Goal: Transaction & Acquisition: Book appointment/travel/reservation

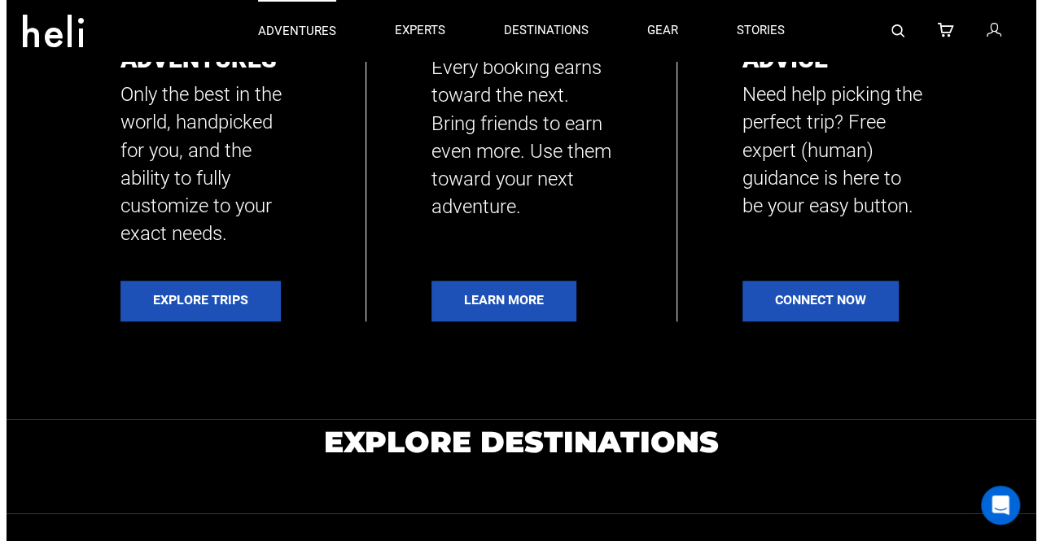
scroll to position [407, 0]
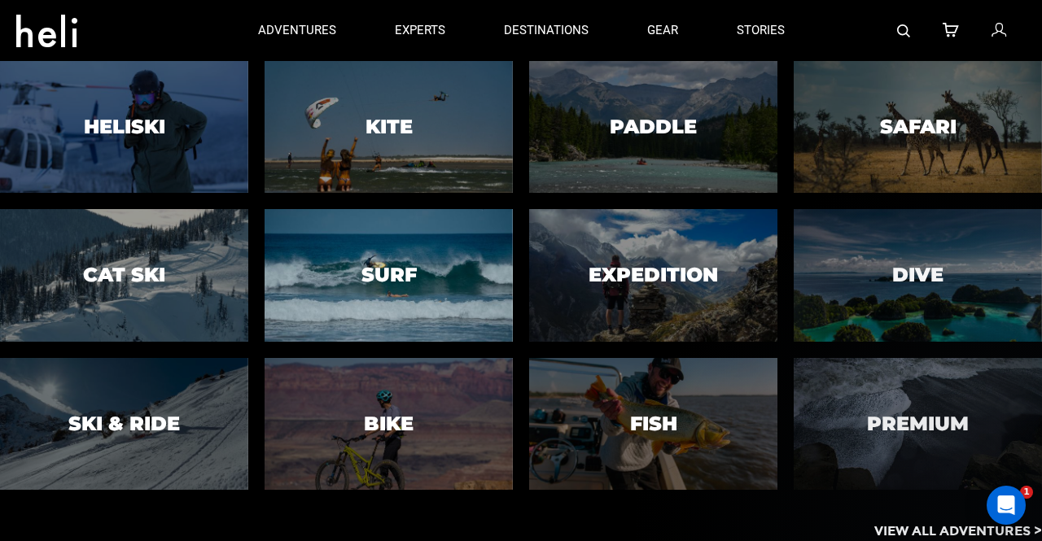
click at [440, 295] on div at bounding box center [388, 275] width 253 height 135
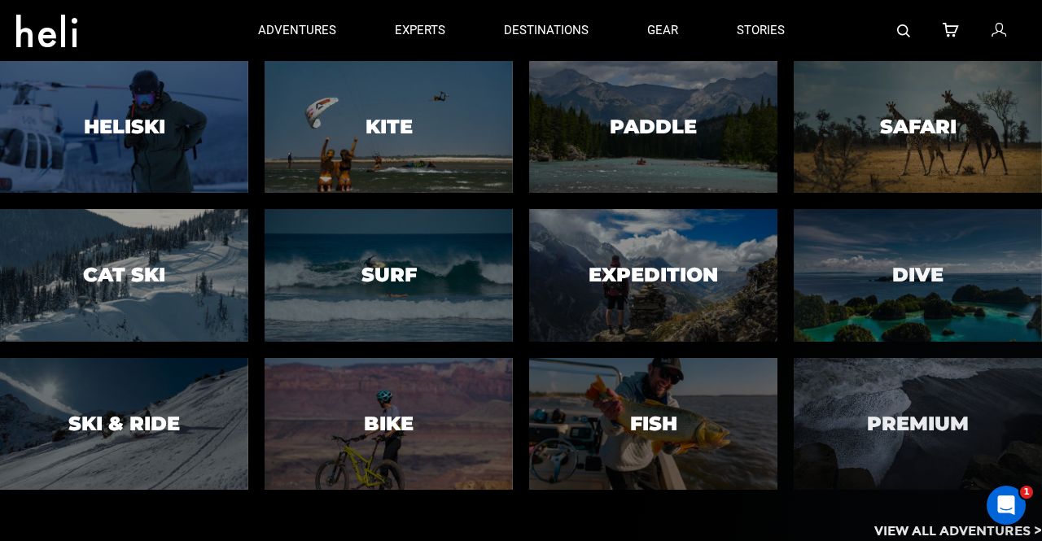
scroll to position [0, 0]
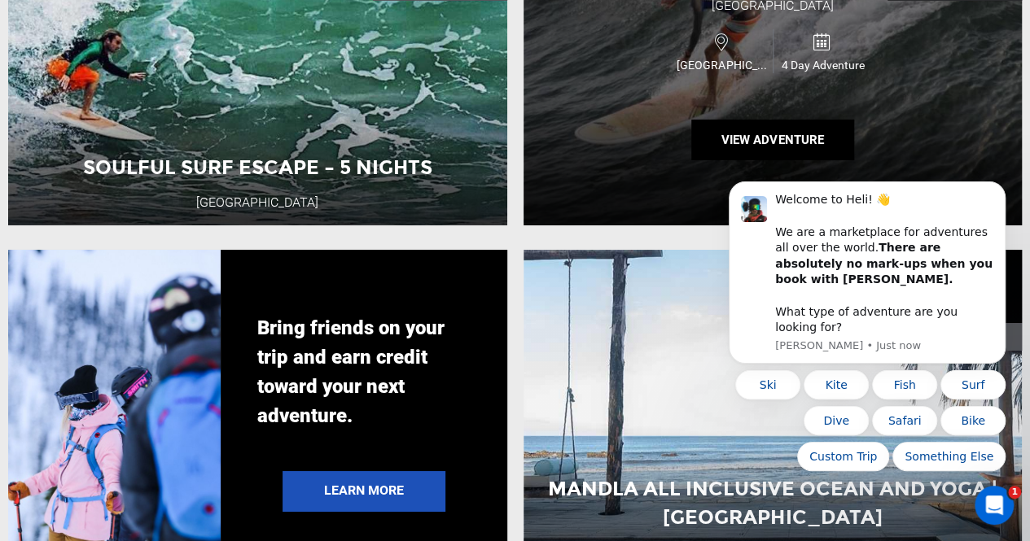
scroll to position [2930, 0]
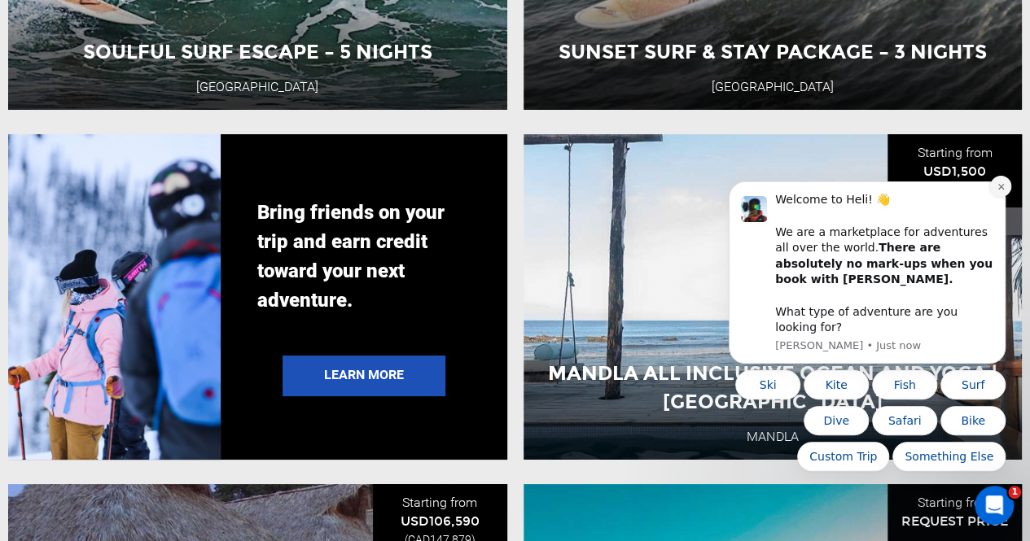
click at [999, 191] on icon "Dismiss notification" at bounding box center [1000, 186] width 9 height 9
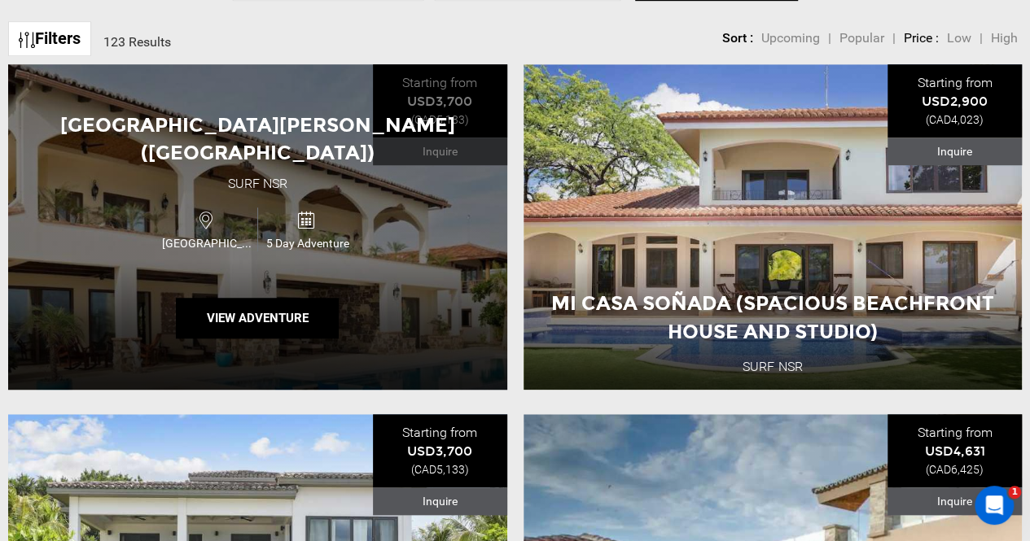
scroll to position [570, 0]
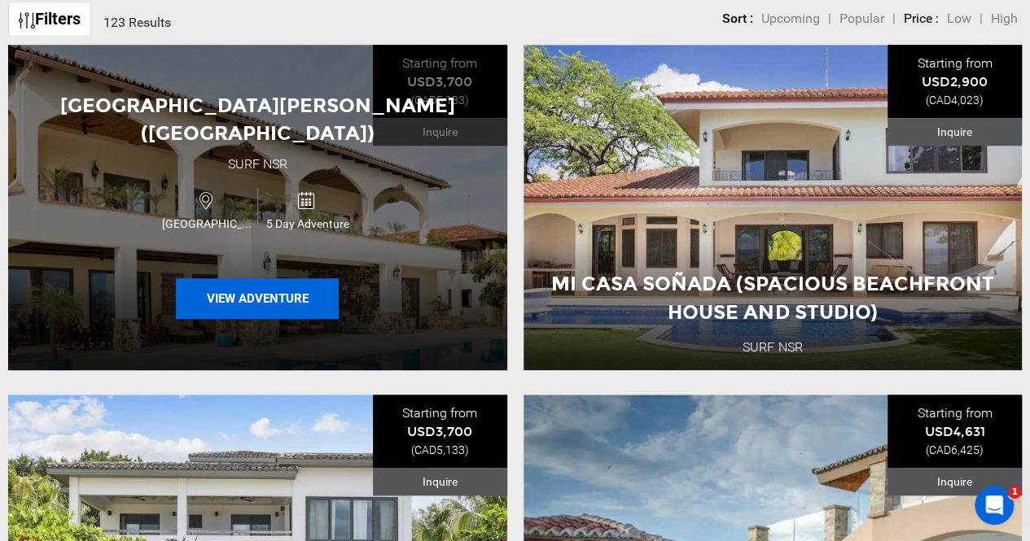
click at [324, 278] on button "View Adventure" at bounding box center [257, 298] width 163 height 41
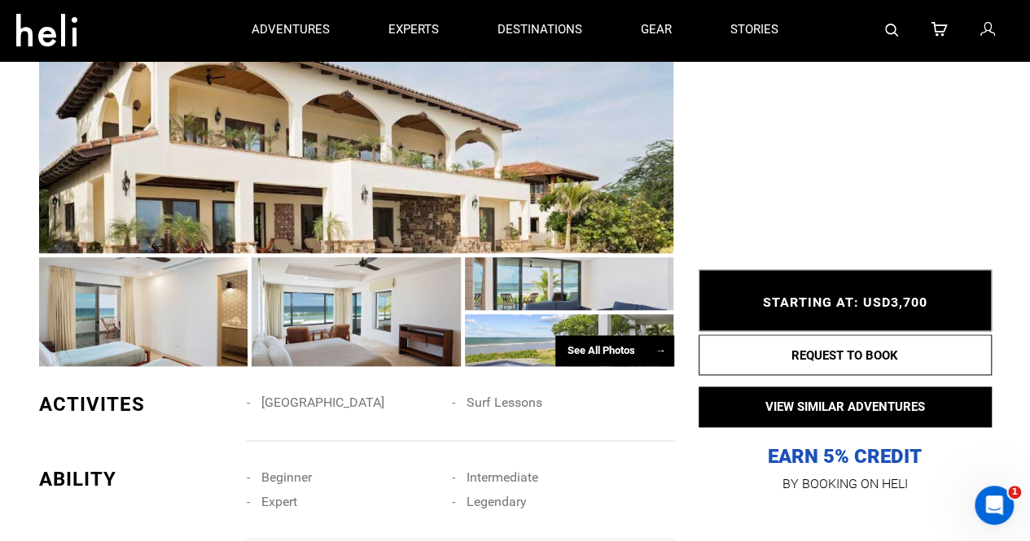
scroll to position [895, 0]
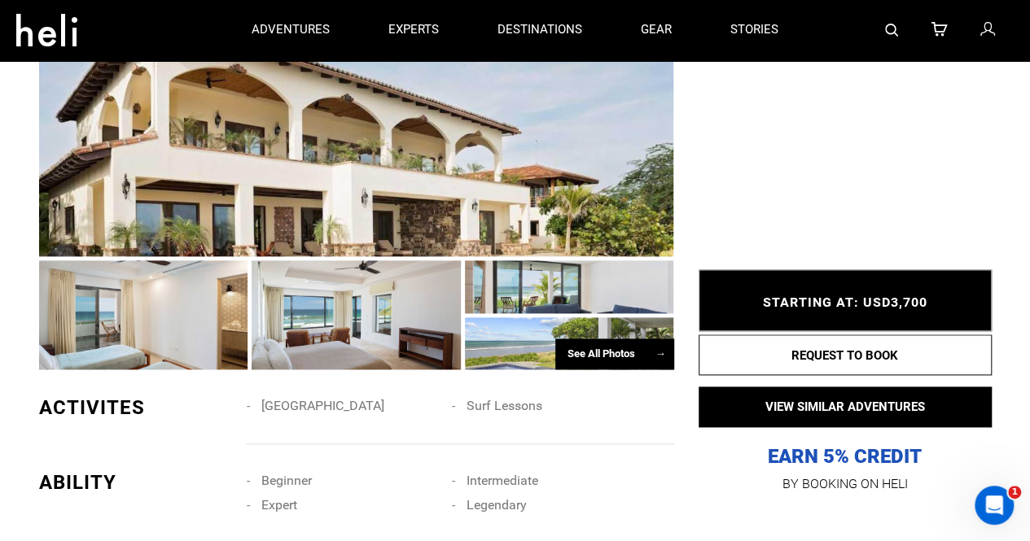
click at [618, 351] on div "See All Photos →" at bounding box center [614, 355] width 119 height 32
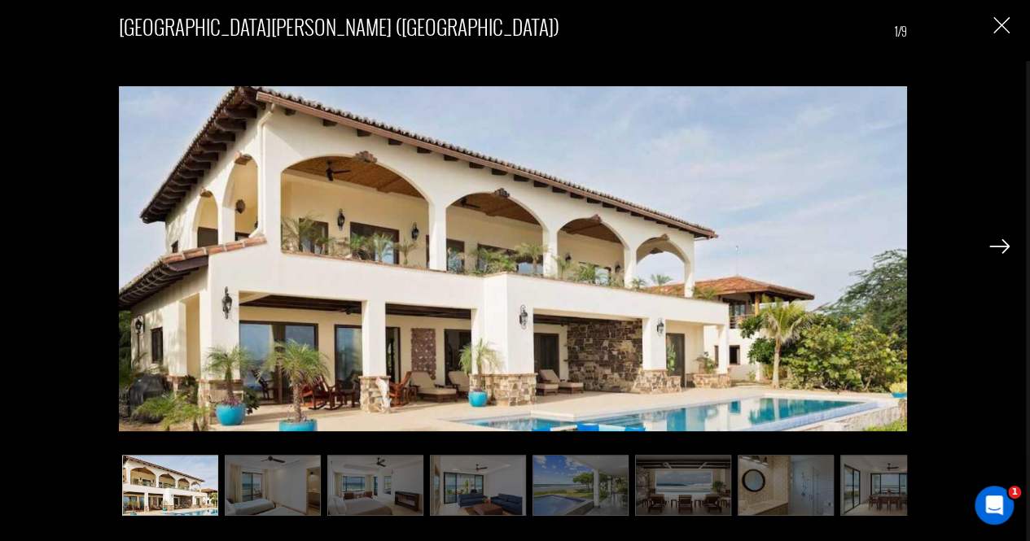
click at [993, 251] on img at bounding box center [999, 246] width 20 height 15
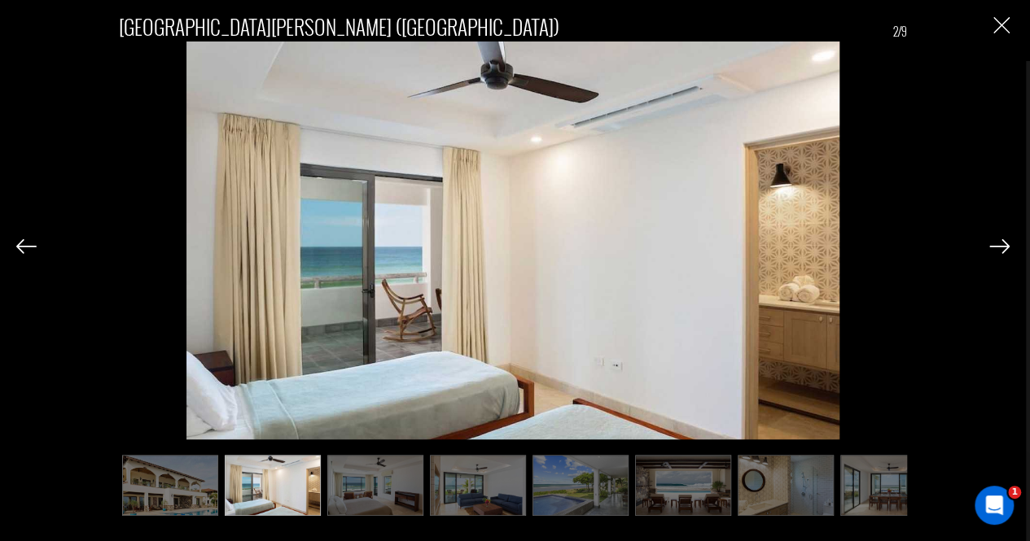
click at [993, 251] on img at bounding box center [999, 246] width 20 height 15
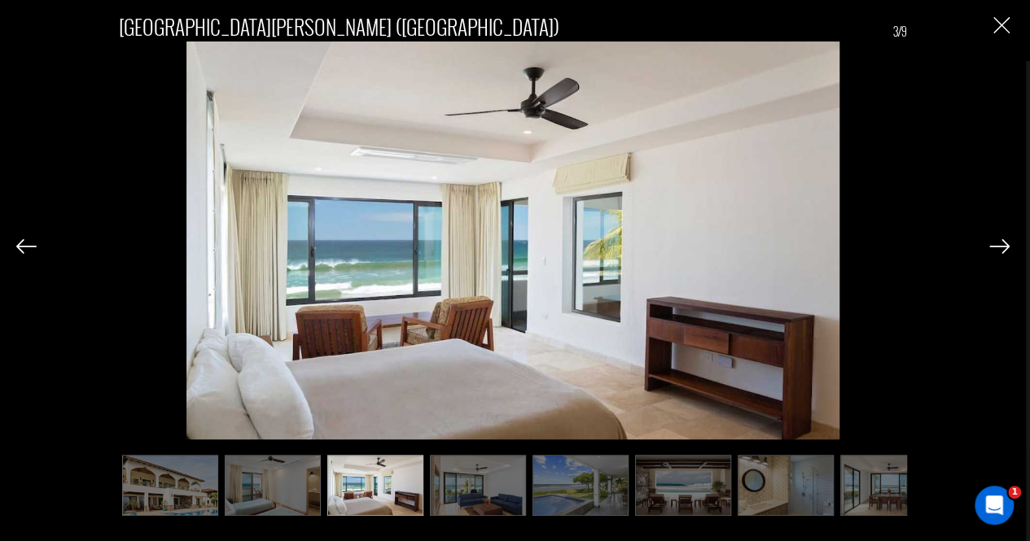
click at [995, 251] on img at bounding box center [999, 246] width 20 height 15
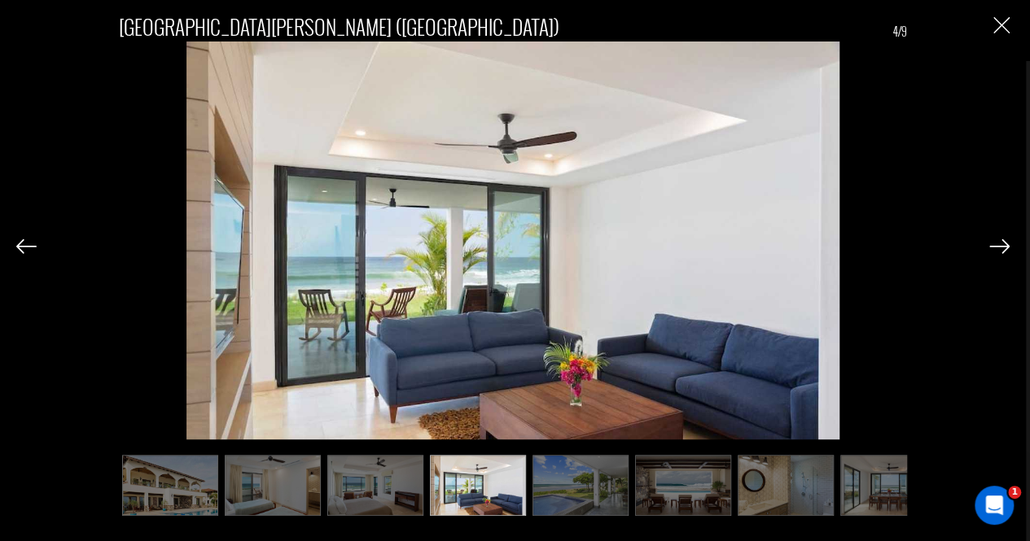
click at [995, 251] on img at bounding box center [999, 246] width 20 height 15
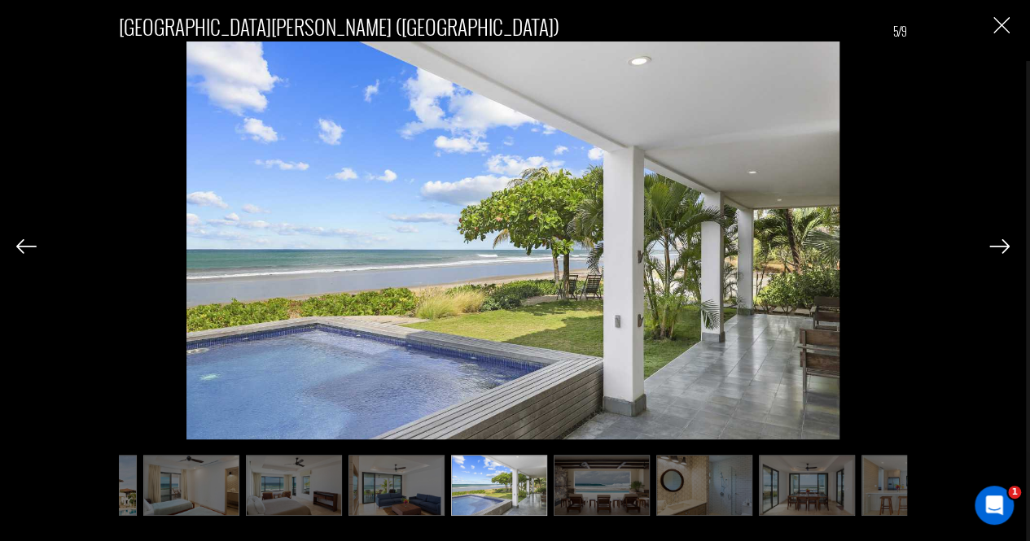
click at [995, 251] on img at bounding box center [999, 246] width 20 height 15
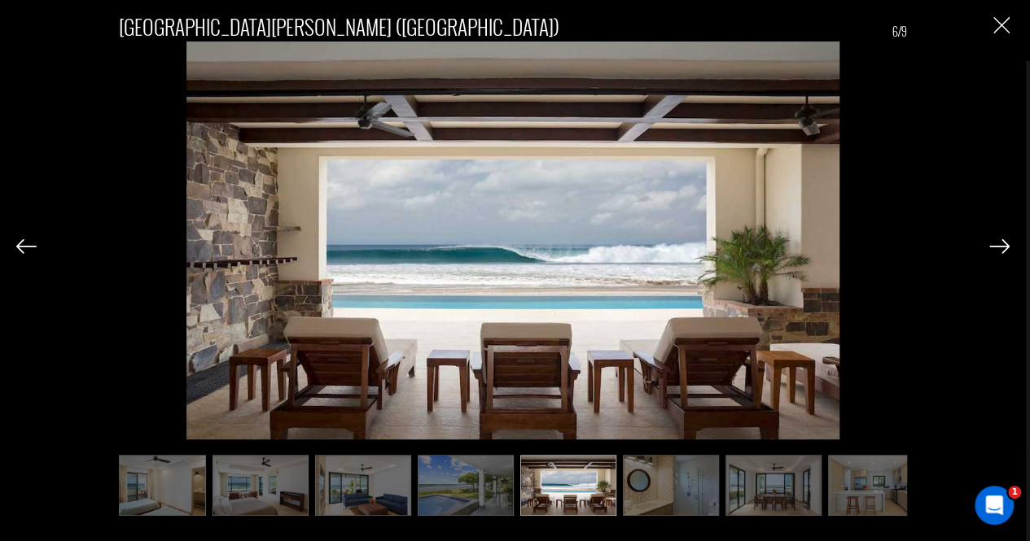
scroll to position [0, 135]
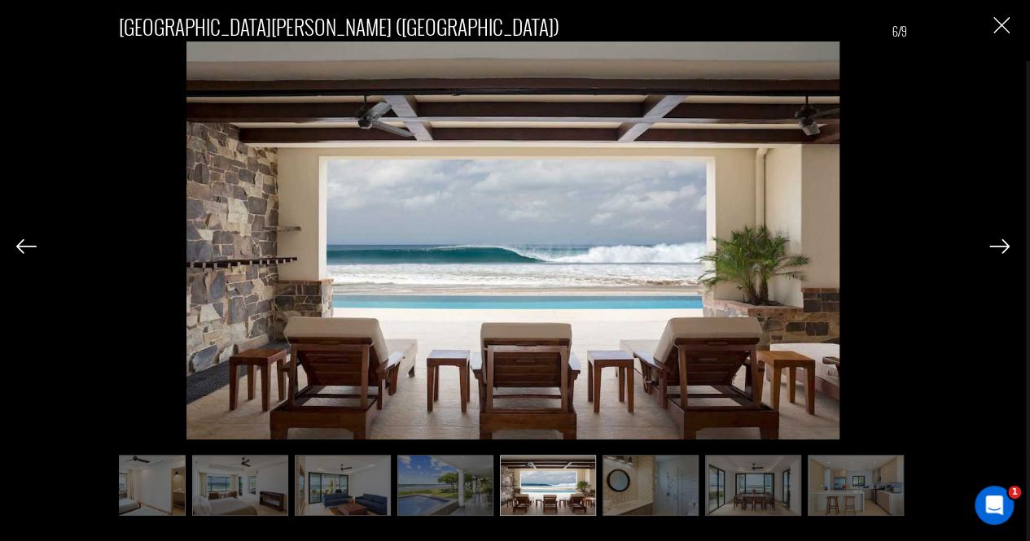
click at [995, 251] on img at bounding box center [999, 246] width 20 height 15
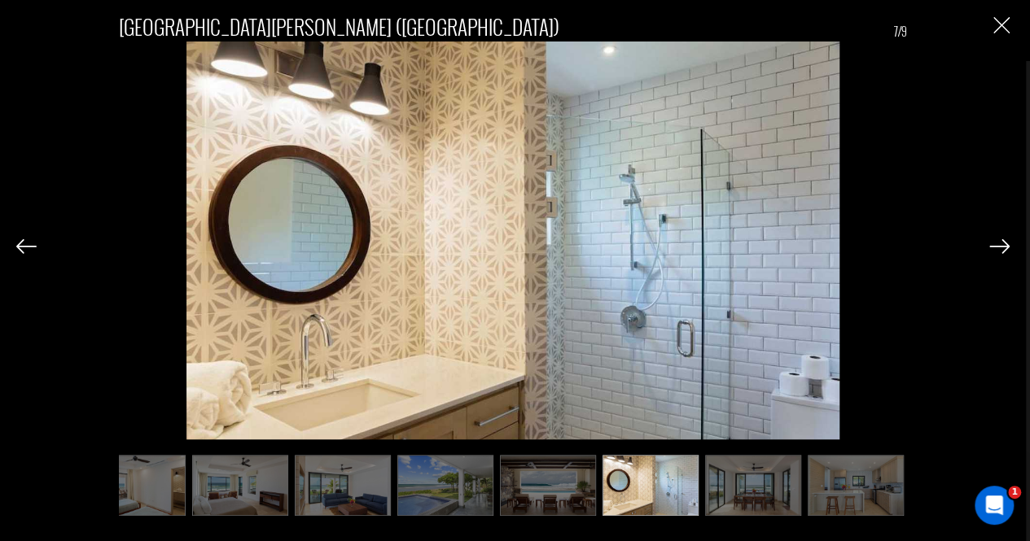
click at [995, 251] on img at bounding box center [999, 246] width 20 height 15
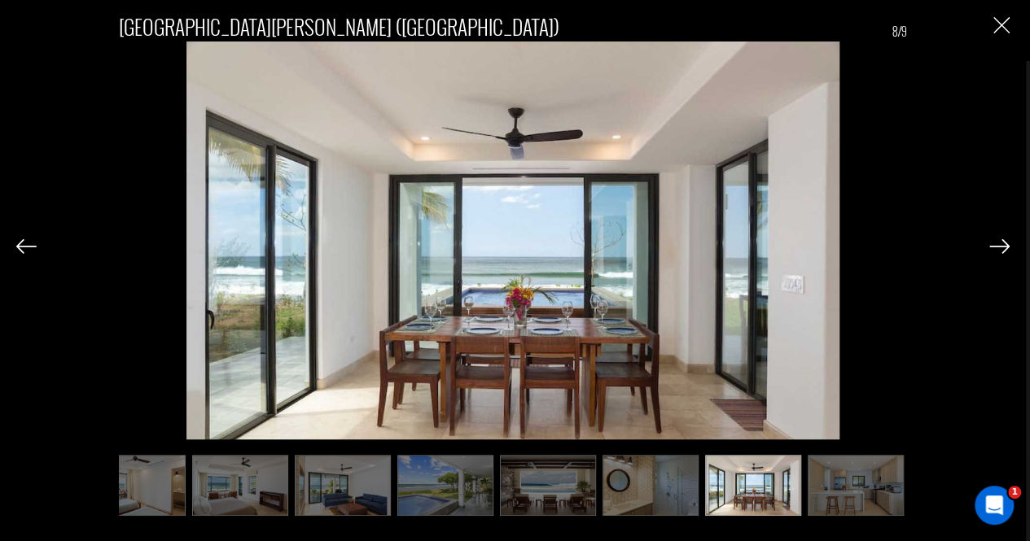
click at [995, 251] on img at bounding box center [999, 246] width 20 height 15
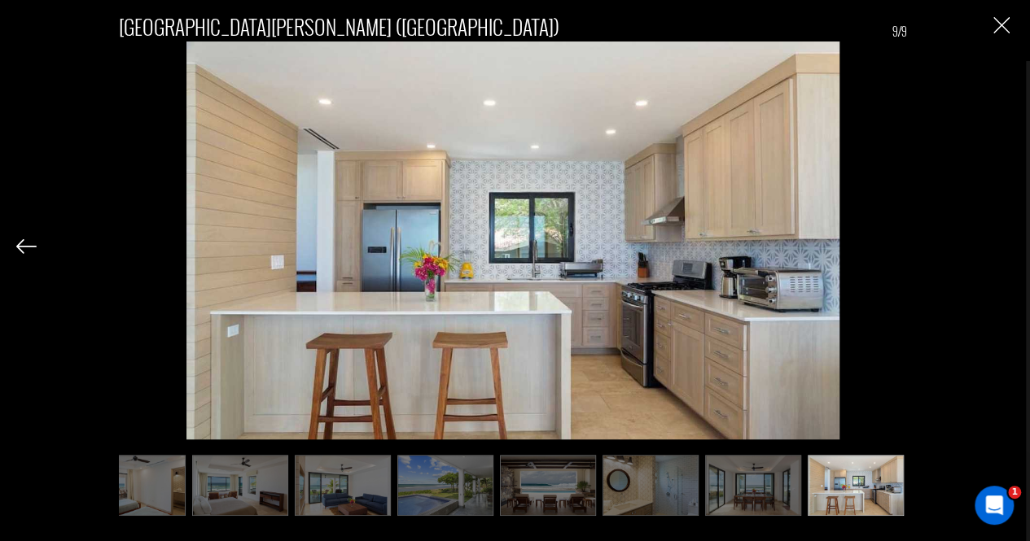
click at [995, 251] on div "[GEOGRAPHIC_DATA][PERSON_NAME] ([GEOGRAPHIC_DATA]) 9/9" at bounding box center [512, 257] width 993 height 514
click at [1008, 31] on img "Close" at bounding box center [1001, 25] width 16 height 16
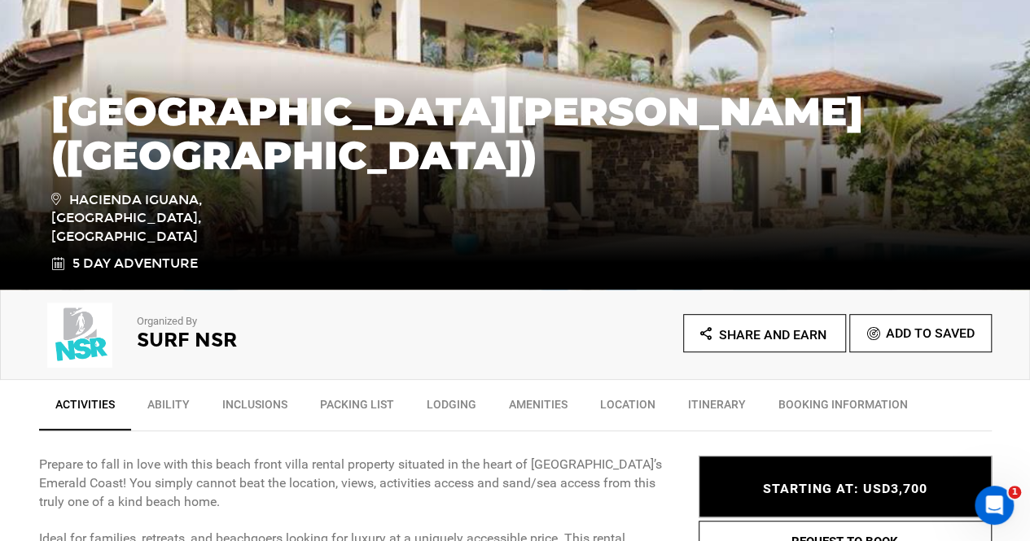
scroll to position [326, 0]
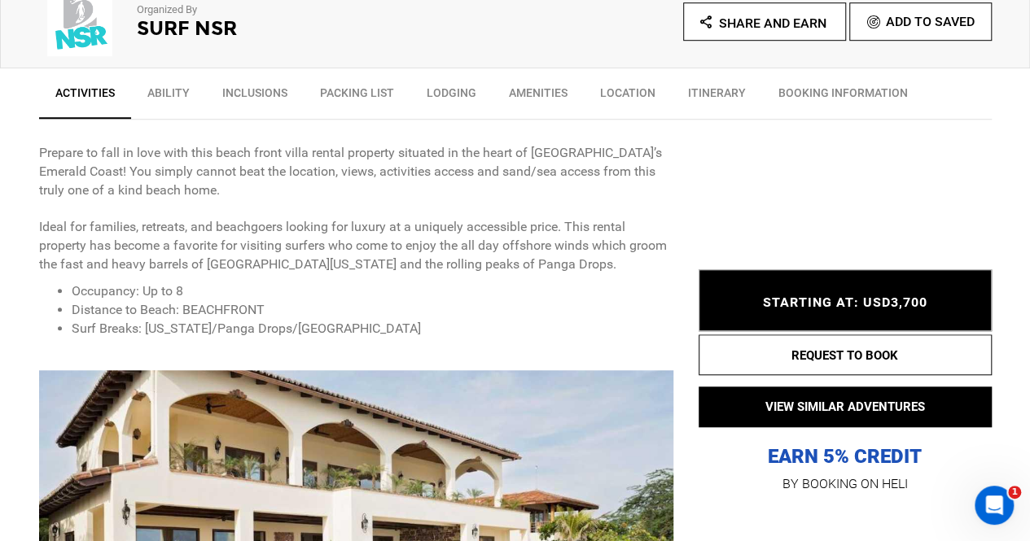
click at [249, 94] on link "Inclusions" at bounding box center [255, 97] width 98 height 41
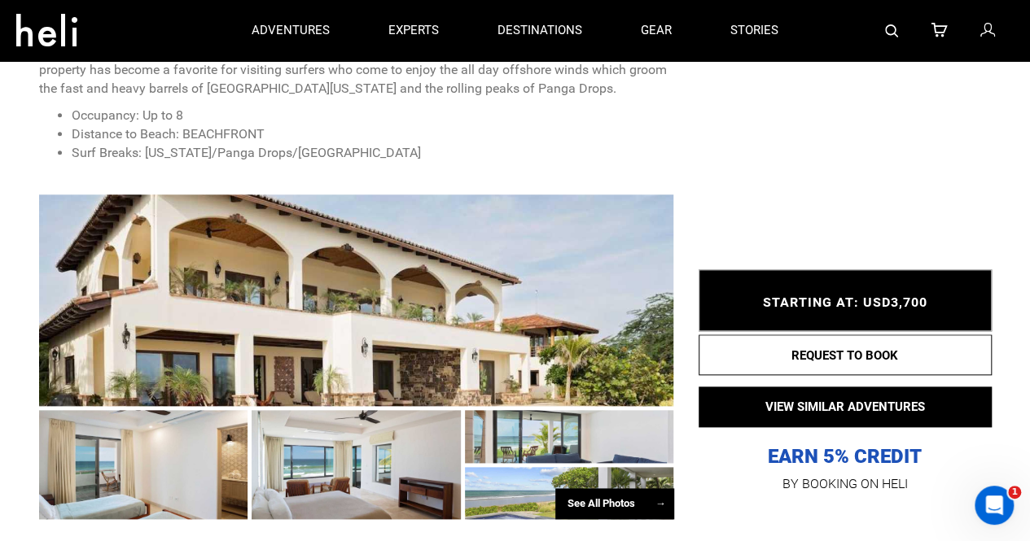
scroll to position [476, 0]
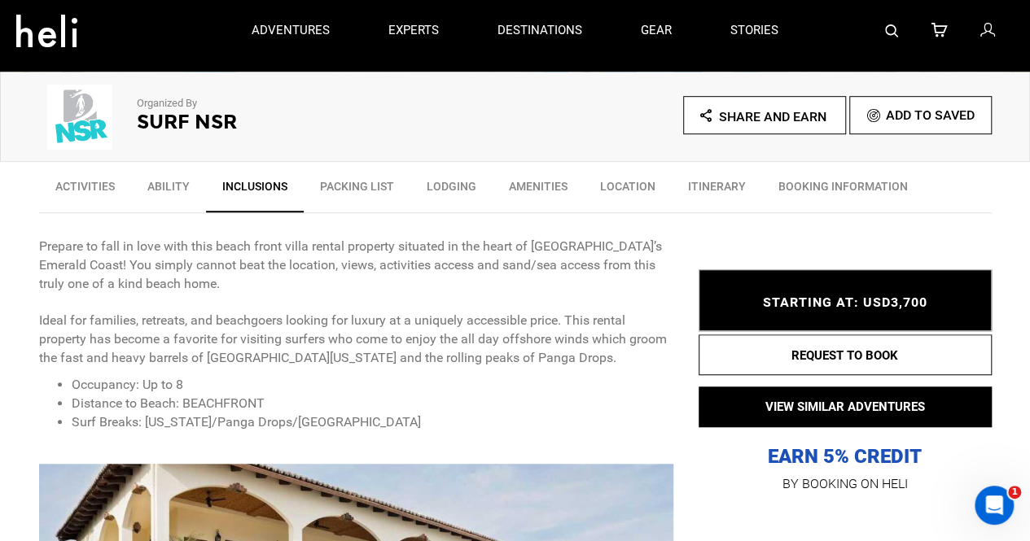
click at [698, 183] on link "Itinerary" at bounding box center [717, 190] width 90 height 41
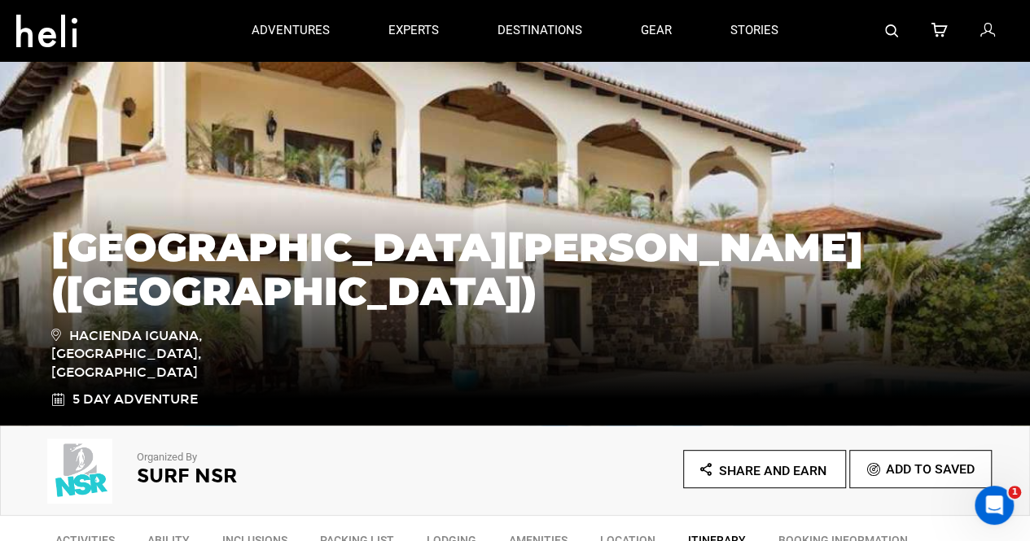
scroll to position [120, 0]
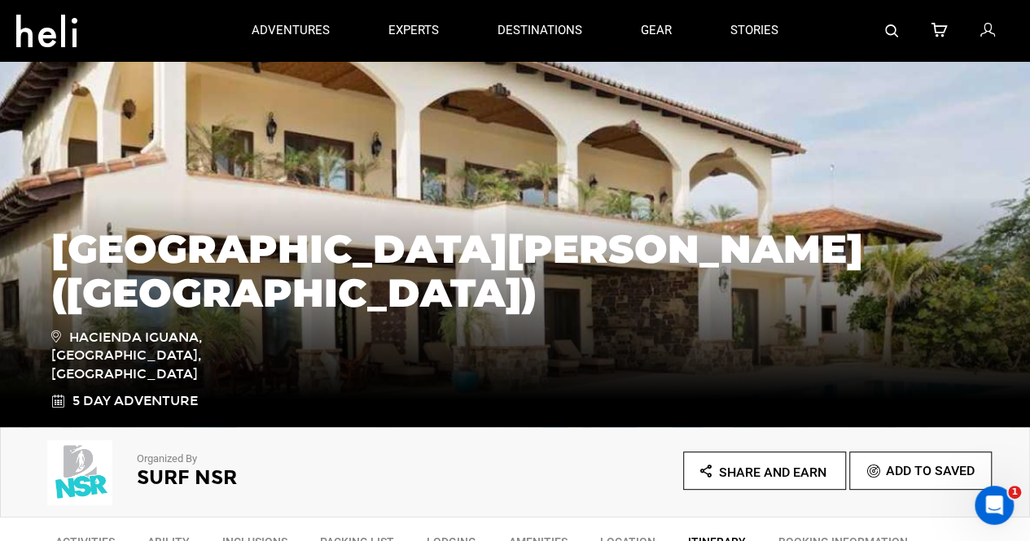
drag, startPoint x: 70, startPoint y: 359, endPoint x: 171, endPoint y: 368, distance: 101.3
click at [171, 368] on span "Hacienda Iguana, [GEOGRAPHIC_DATA], [GEOGRAPHIC_DATA]" at bounding box center [167, 356] width 232 height 58
copy span "Hacienda Iguana, [GEOGRAPHIC_DATA], [GEOGRAPHIC_DATA]"
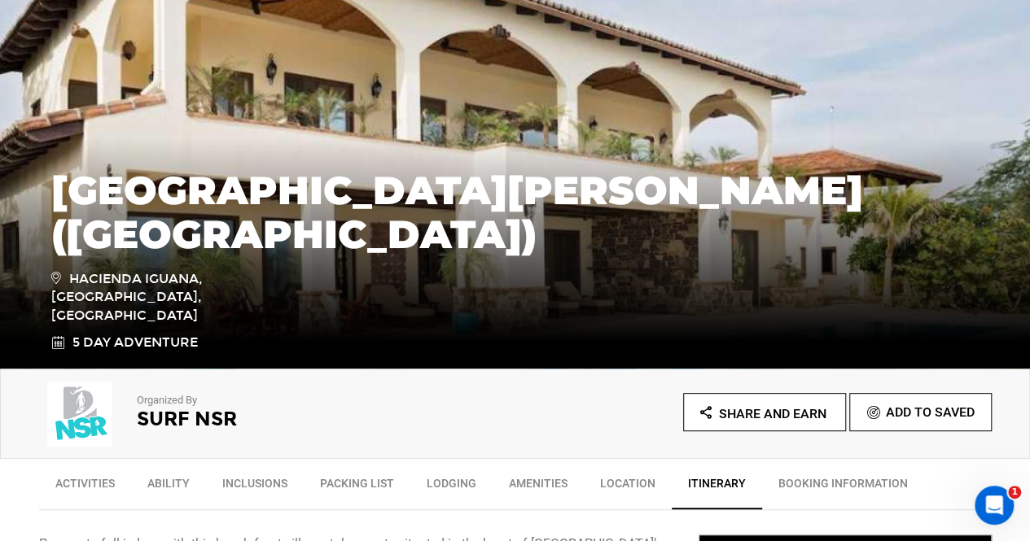
scroll to position [202, 0]
